Goal: Navigation & Orientation: Find specific page/section

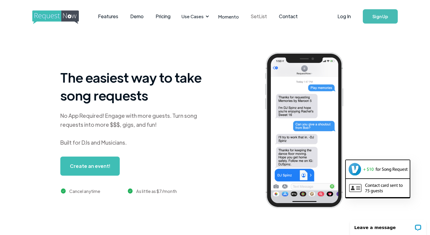
click at [260, 16] on link "SetList" at bounding box center [259, 16] width 28 height 18
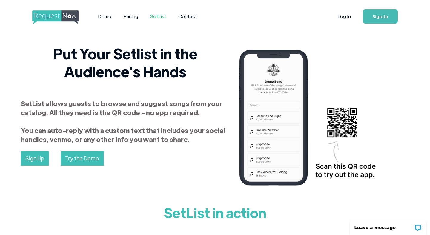
click at [53, 14] on img "home" at bounding box center [61, 17] width 58 height 14
